Goal: Navigation & Orientation: Find specific page/section

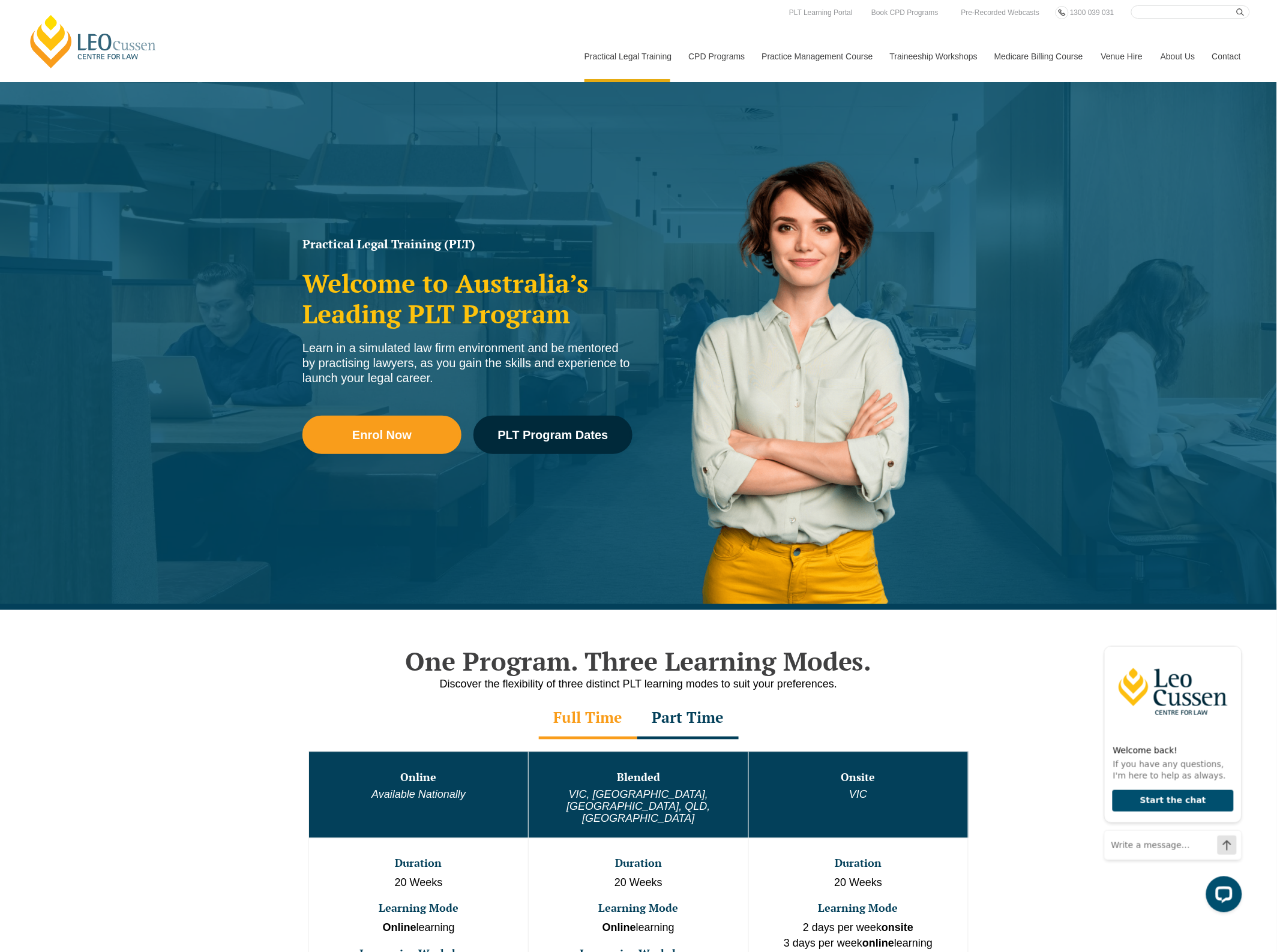
click at [1139, 16] on input "Search here" at bounding box center [1190, 12] width 119 height 13
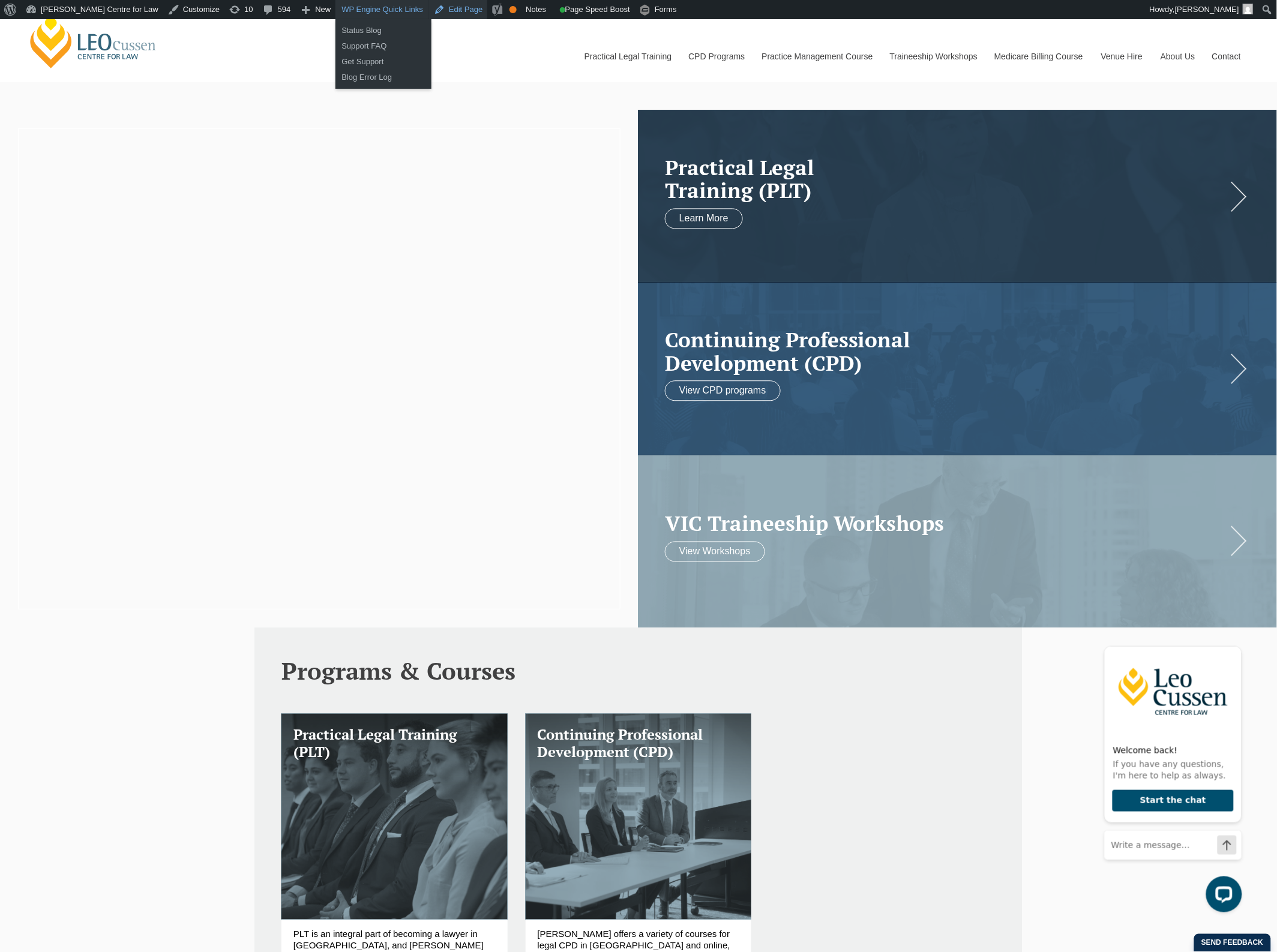
click at [430, 10] on link "Edit Page" at bounding box center [458, 10] width 58 height 19
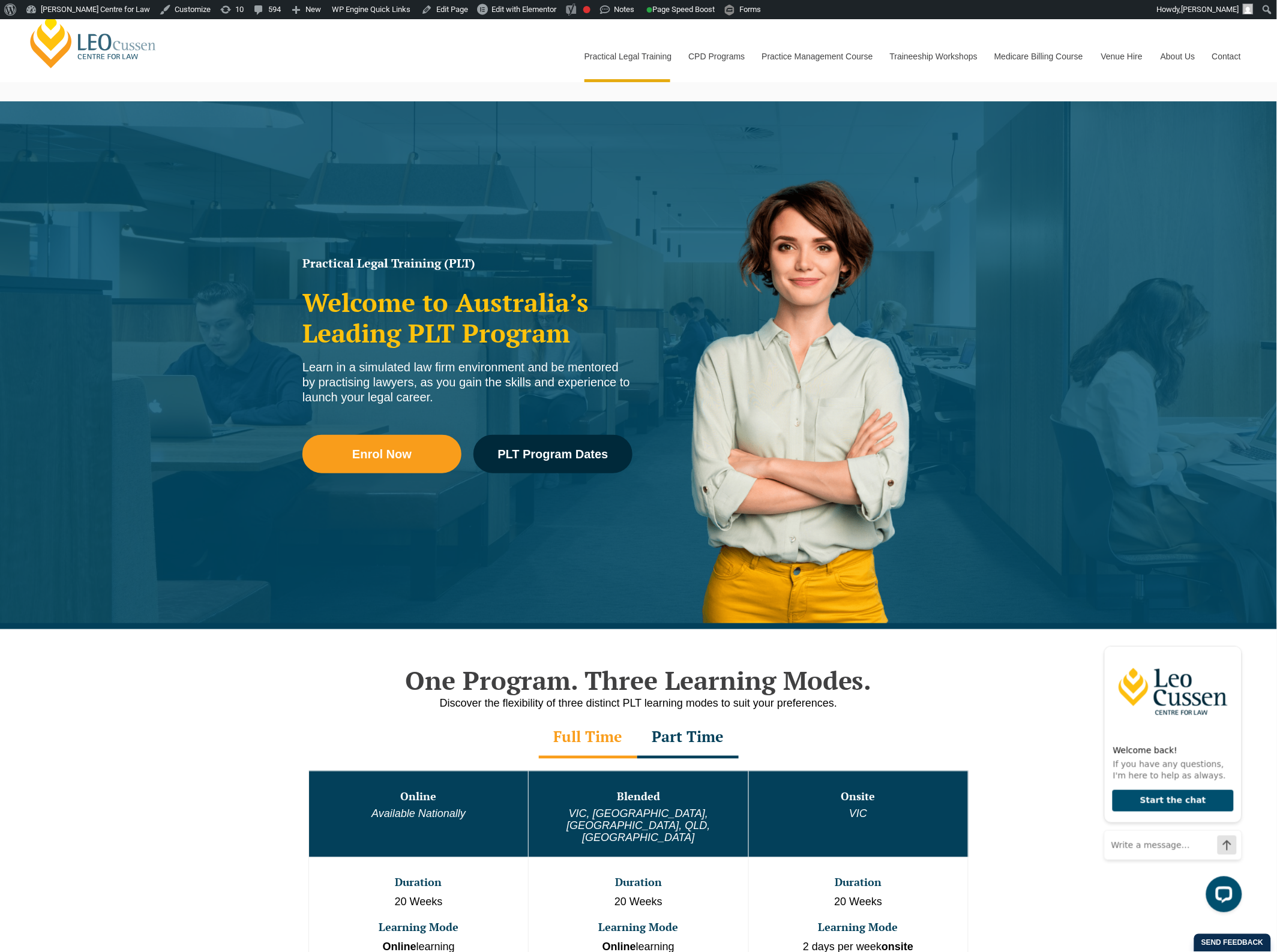
click at [79, 52] on link "[PERSON_NAME] Centre for Law" at bounding box center [94, 41] width 133 height 57
